Goal: Task Accomplishment & Management: Manage account settings

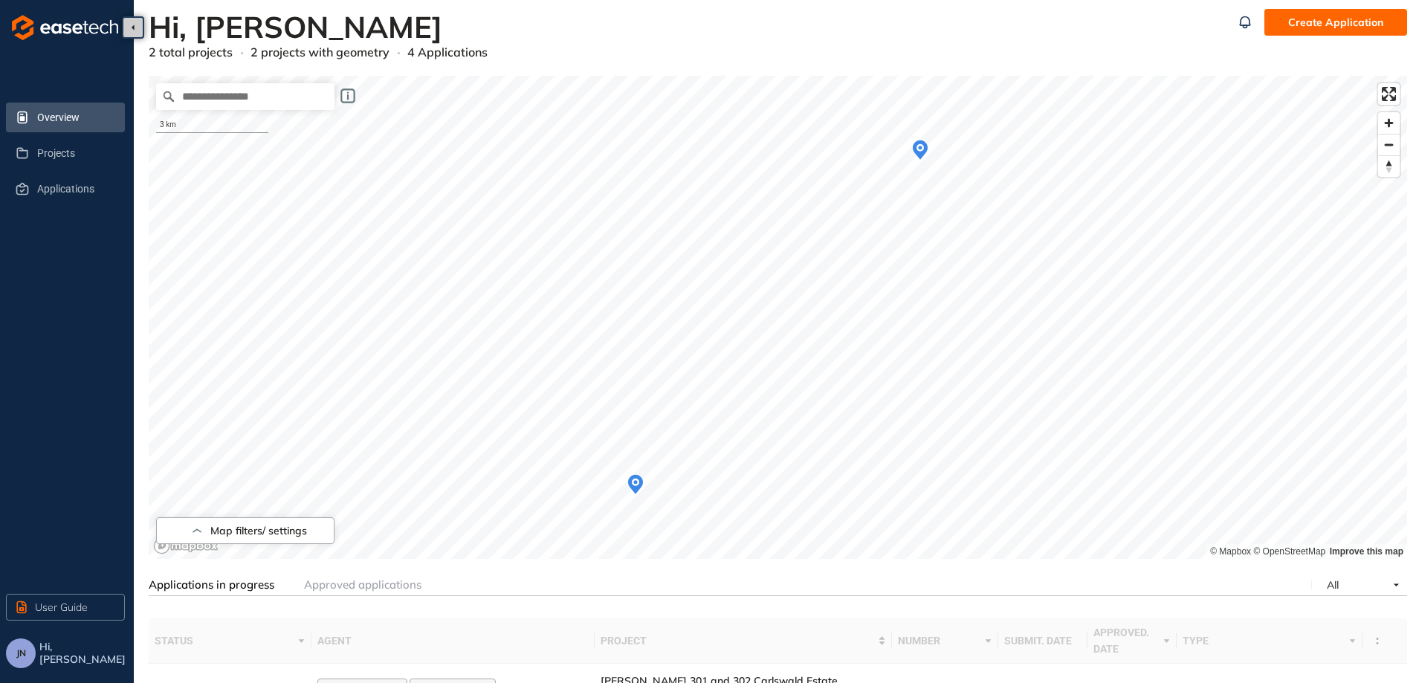
click at [916, 151] on icon "Map marker" at bounding box center [920, 150] width 15 height 19
click at [921, 150] on circle "Map marker" at bounding box center [920, 148] width 6 height 6
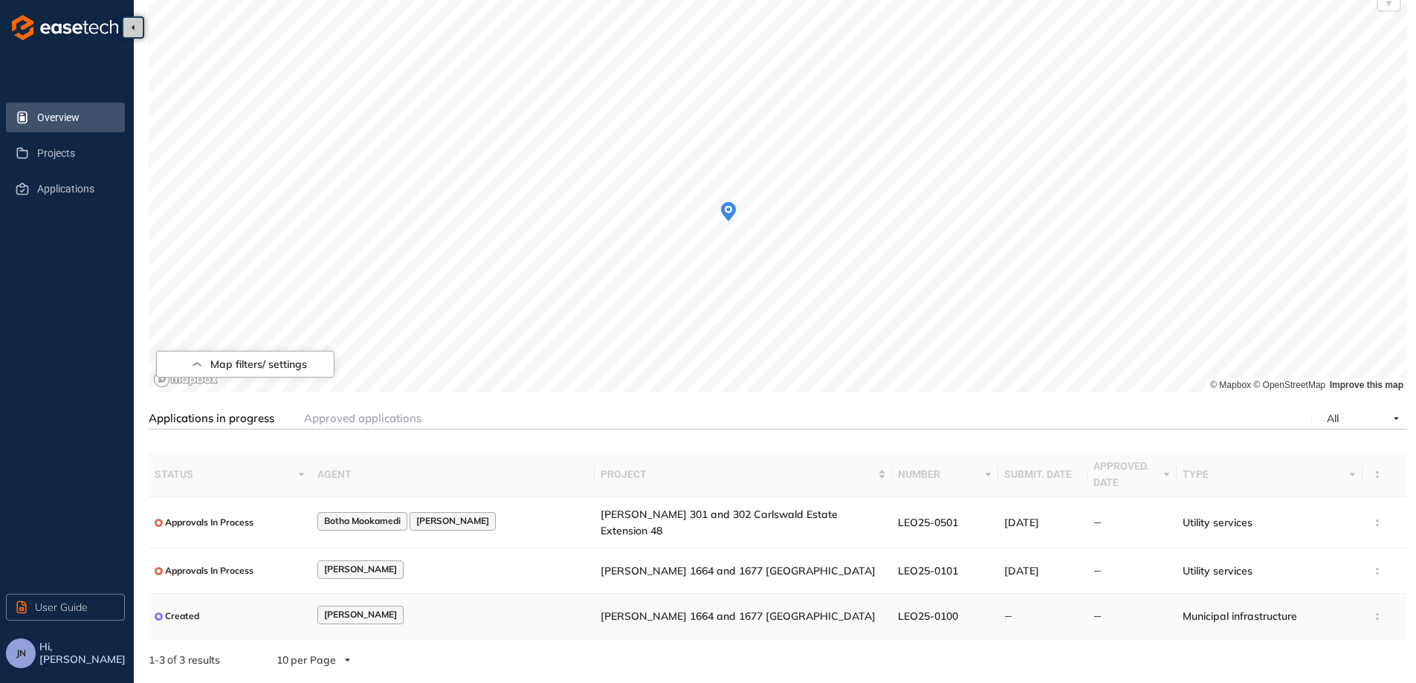
scroll to position [179, 0]
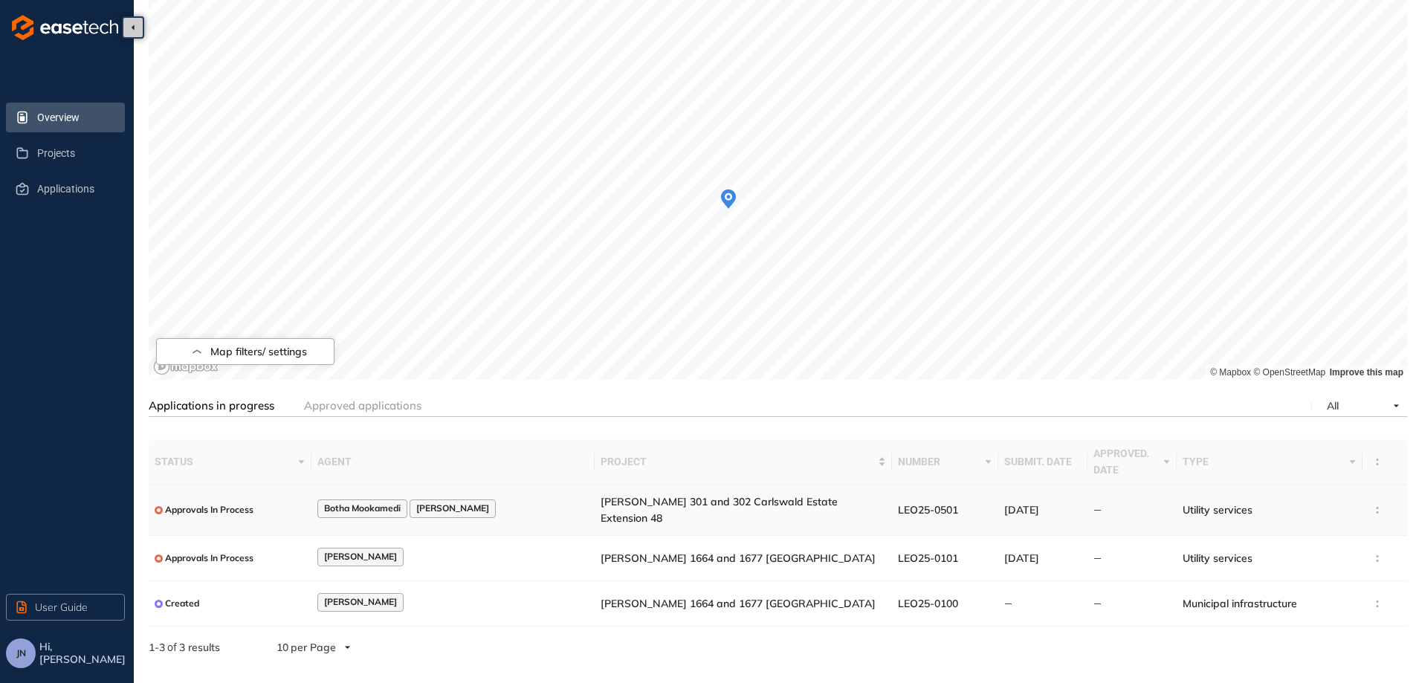
click at [1100, 503] on td "—" at bounding box center [1132, 510] width 89 height 51
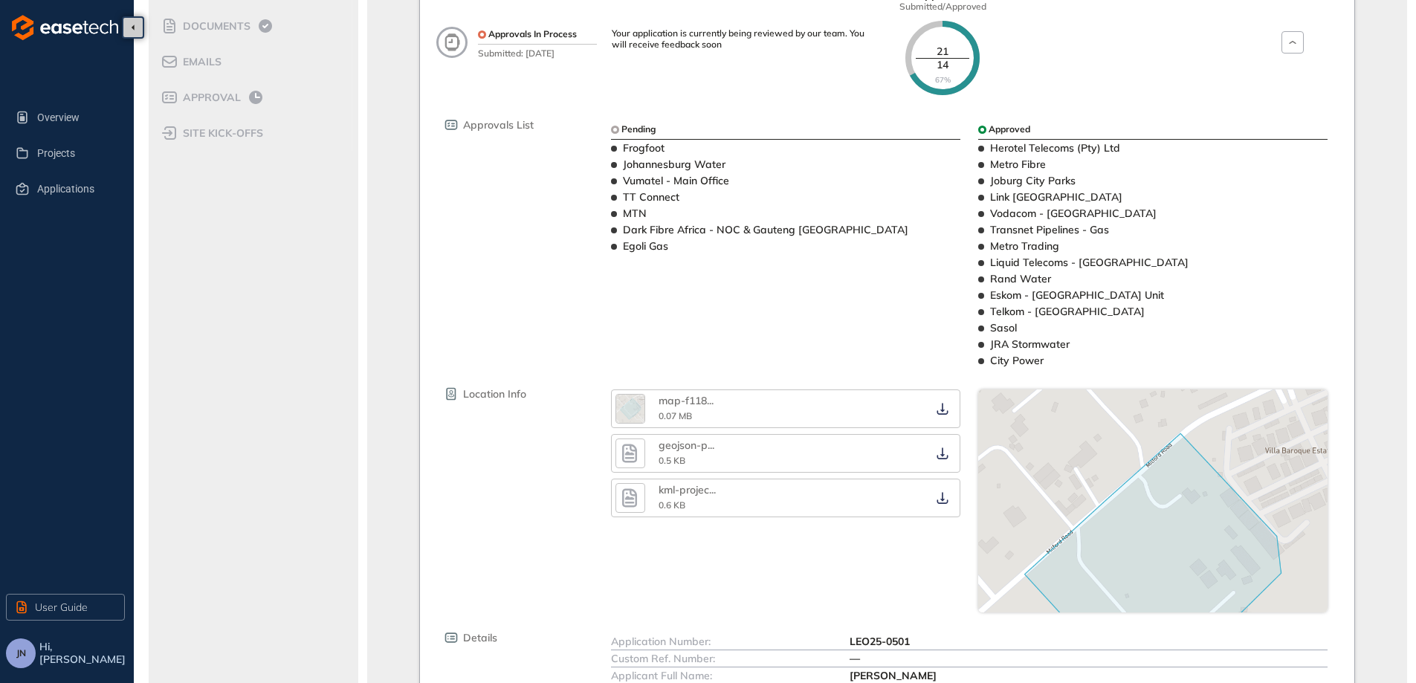
scroll to position [223, 0]
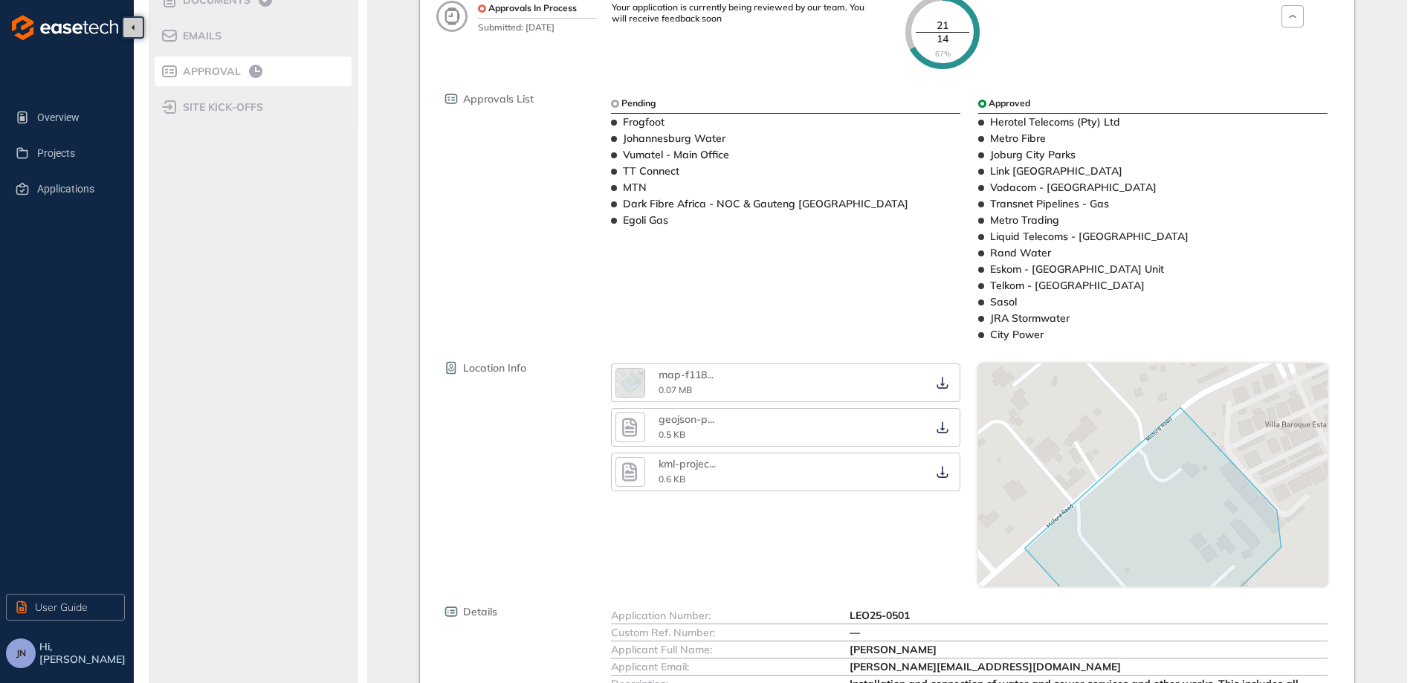
click at [225, 74] on span "Approval" at bounding box center [209, 71] width 62 height 13
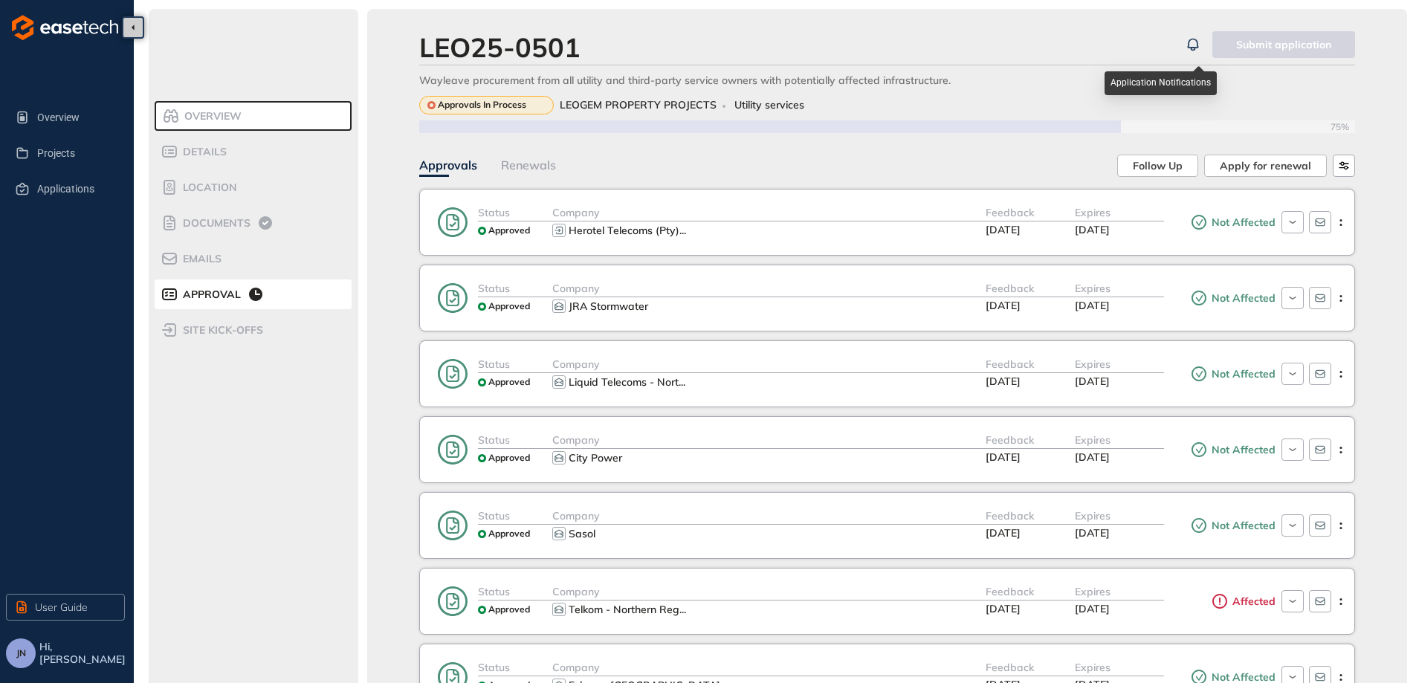
click at [1196, 40] on icon "button" at bounding box center [1193, 45] width 15 height 18
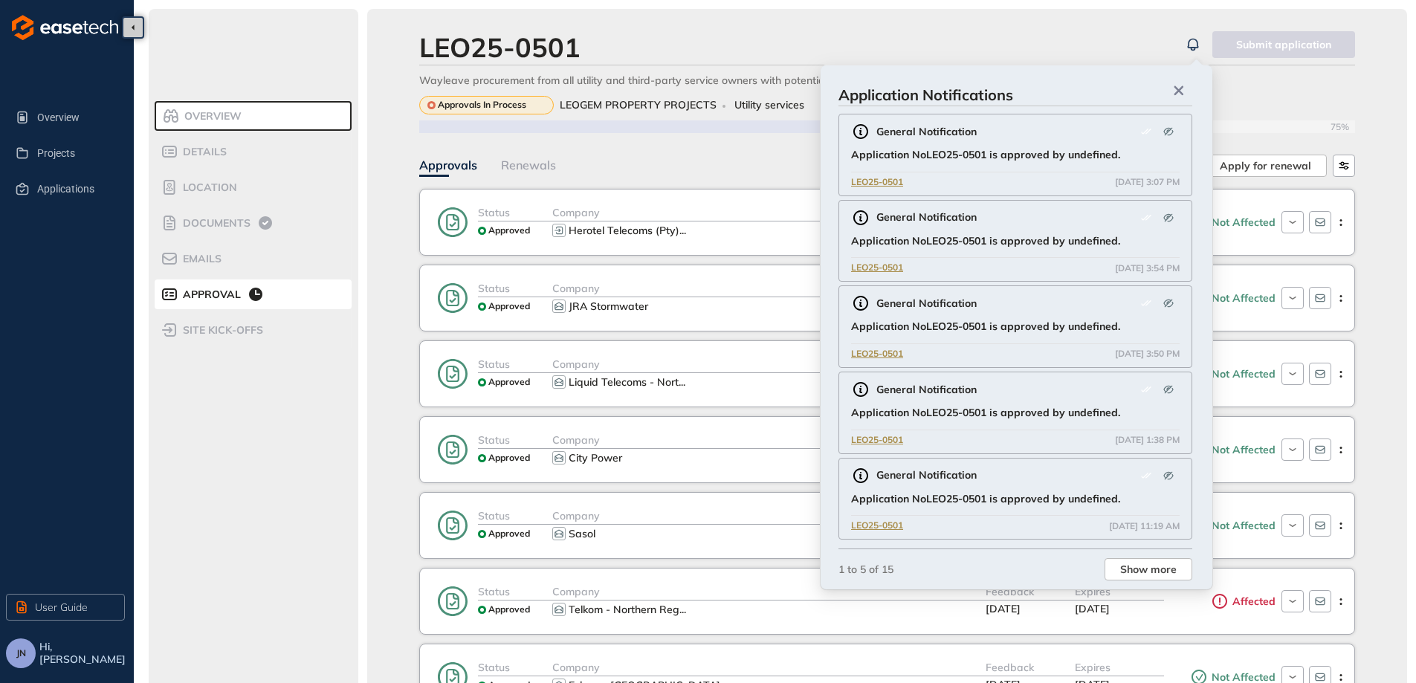
click at [1278, 106] on div "Approvals In Process LEOGEM PROPERTY PROJECTS Utility services" at bounding box center [887, 105] width 936 height 19
